Goal: Navigation & Orientation: Find specific page/section

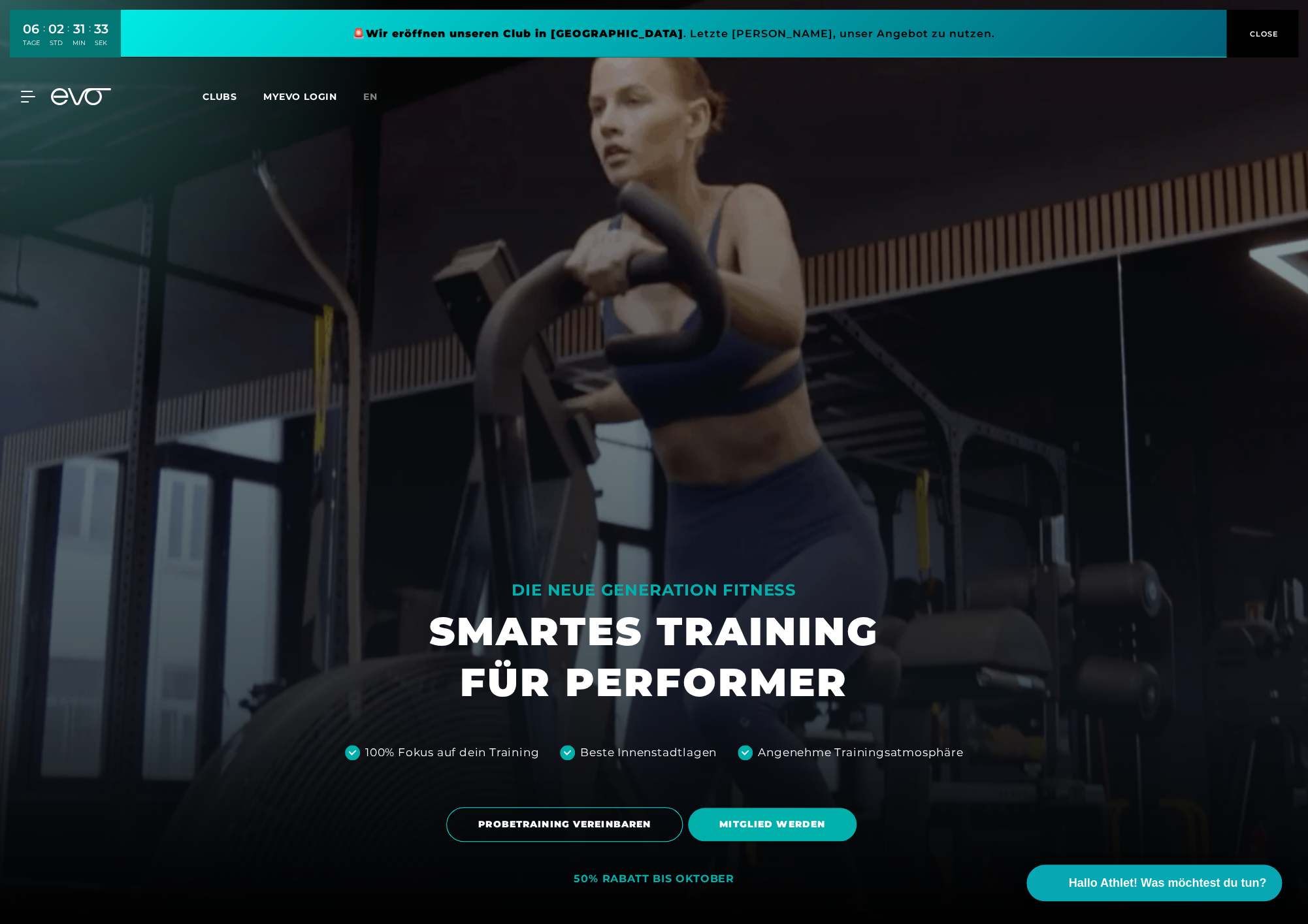
click at [226, 101] on span "Clubs" at bounding box center [220, 96] width 35 height 11
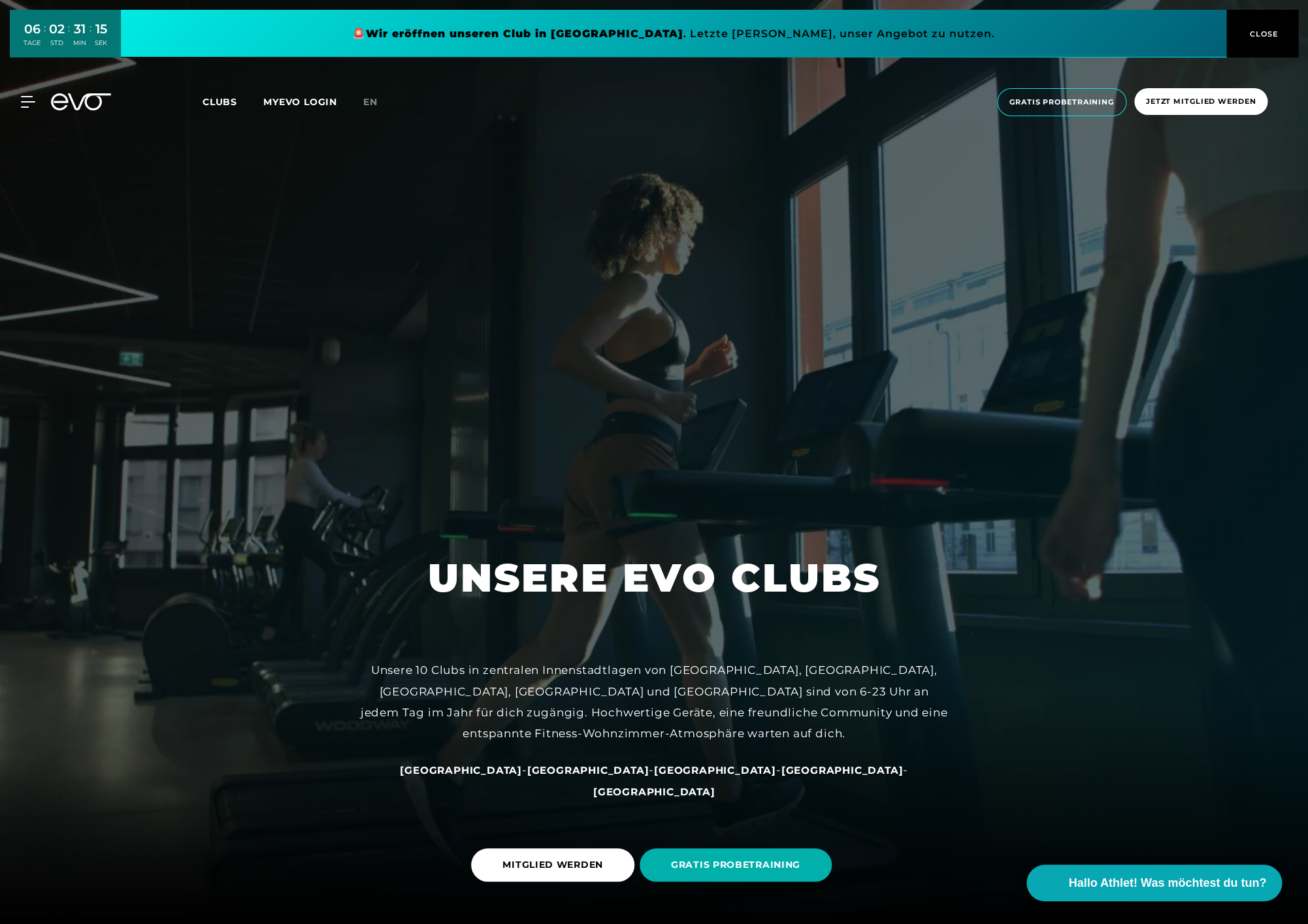
click at [1267, 41] on button "CLOSE" at bounding box center [1262, 34] width 72 height 48
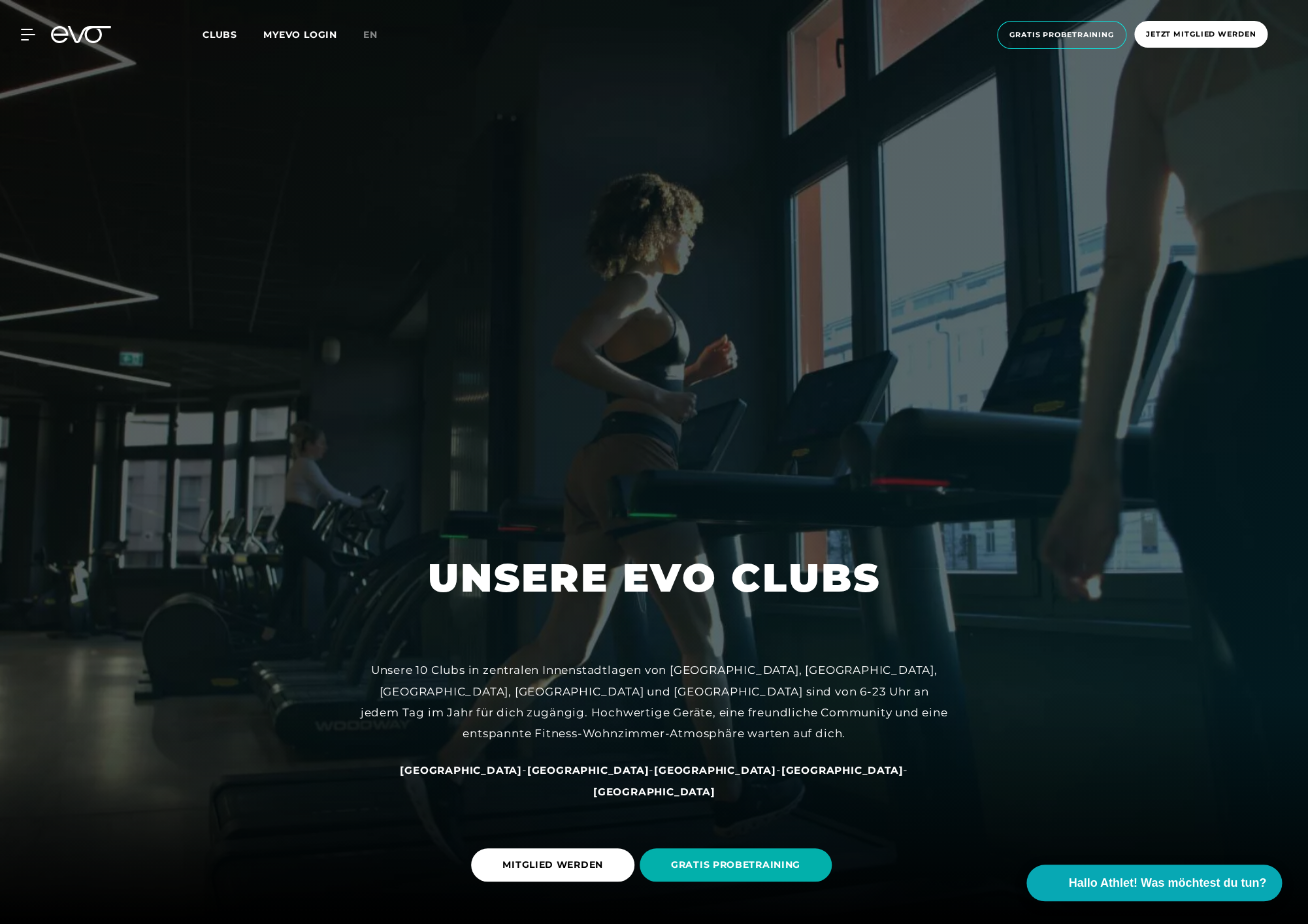
click at [333, 38] on link "MYEVO LOGIN" at bounding box center [300, 34] width 74 height 11
